Goal: Transaction & Acquisition: Download file/media

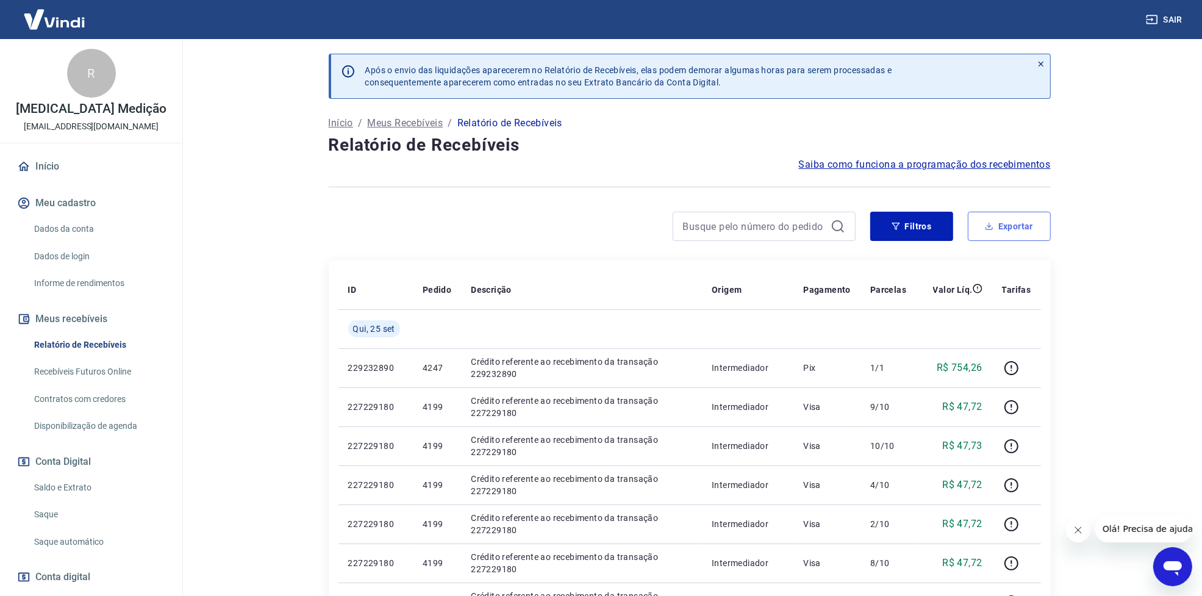
click at [999, 220] on button "Exportar" at bounding box center [1009, 226] width 83 height 29
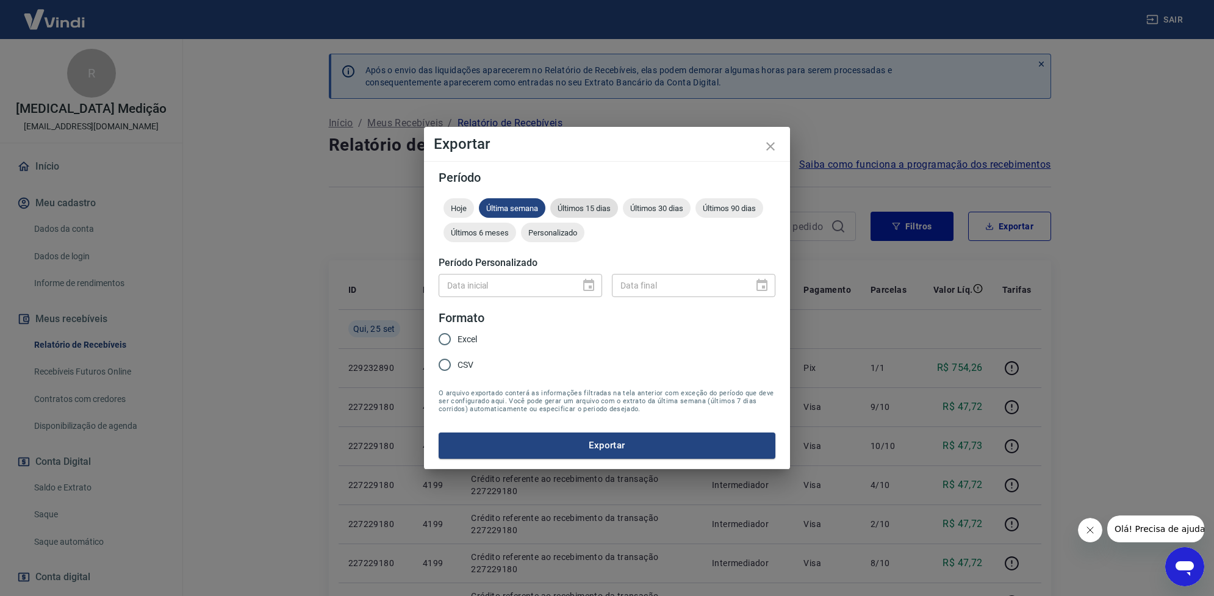
click at [596, 209] on span "Últimos 15 dias" at bounding box center [584, 208] width 68 height 9
click at [439, 343] on input "Excel" at bounding box center [445, 339] width 26 height 26
radio input "true"
click at [508, 437] on button "Exportar" at bounding box center [607, 446] width 337 height 26
